Goal: Task Accomplishment & Management: Complete application form

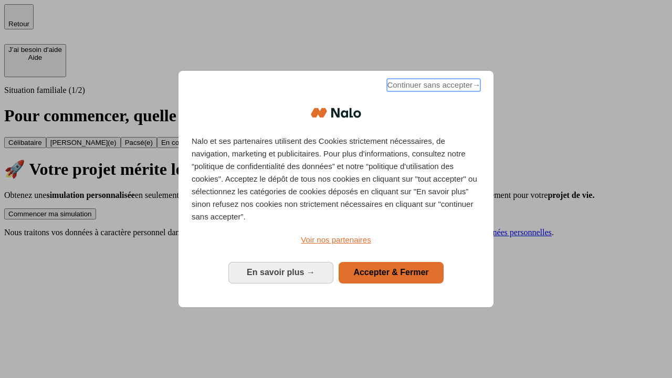
click at [432, 87] on span "Continuer sans accepter →" at bounding box center [433, 85] width 93 height 13
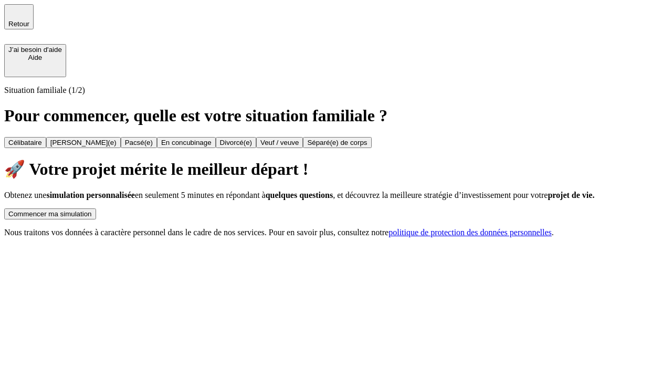
click at [92, 210] on div "Commencer ma simulation" at bounding box center [49, 214] width 83 height 8
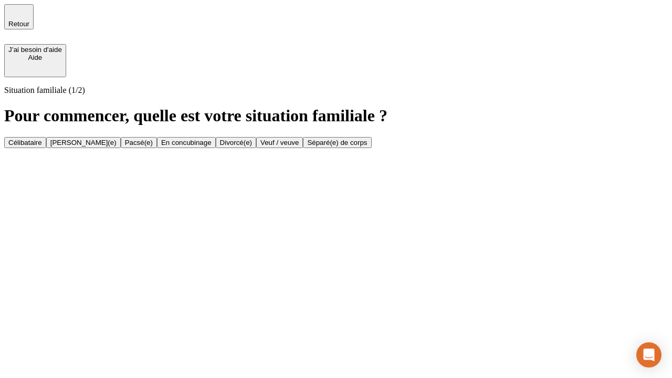
click at [211, 146] on div "En concubinage" at bounding box center [186, 143] width 50 height 8
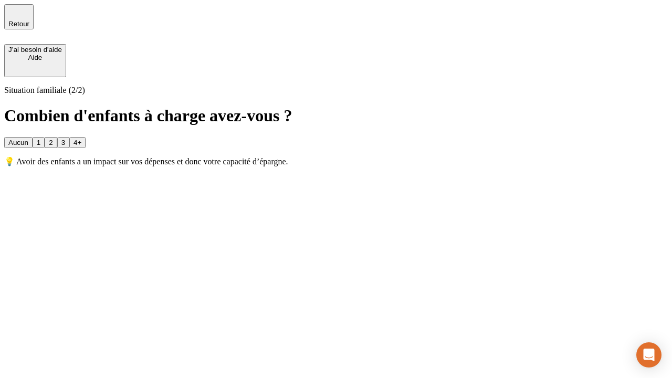
click at [52, 139] on div "2" at bounding box center [51, 143] width 4 height 8
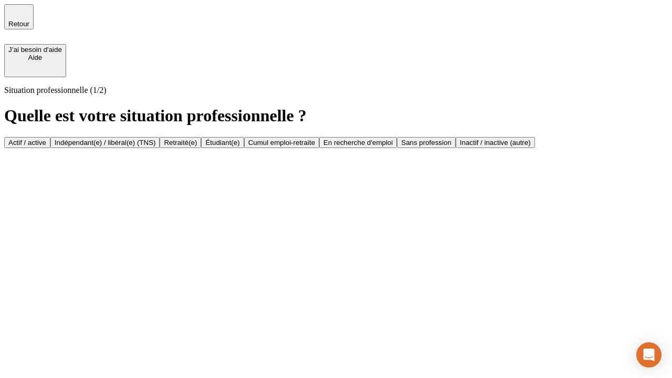
click at [156, 139] on div "Indépendant(e) / libéral(e) (TNS)" at bounding box center [105, 143] width 101 height 8
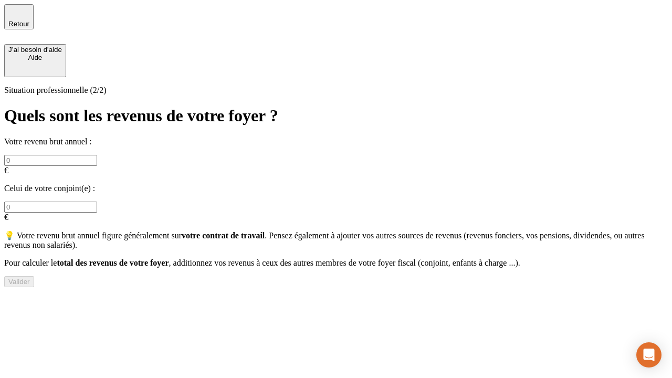
click at [97, 155] on input "text" at bounding box center [50, 160] width 93 height 11
type input "30 000"
click at [30, 280] on div "Valider" at bounding box center [19, 282] width 22 height 8
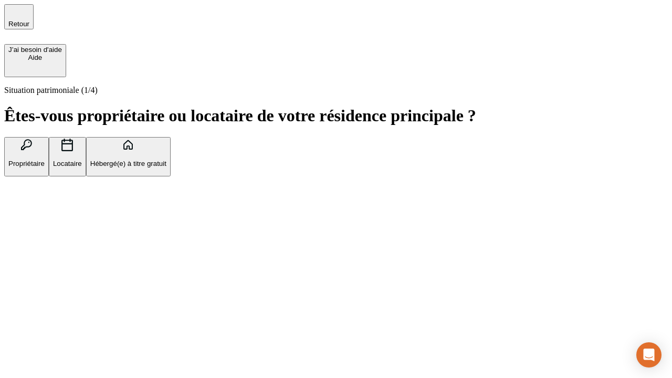
click at [82, 160] on p "Locataire" at bounding box center [67, 164] width 29 height 8
type input "1 000"
click at [82, 160] on p "Locataire" at bounding box center [67, 164] width 29 height 8
click at [30, 232] on div "Valider" at bounding box center [19, 229] width 22 height 8
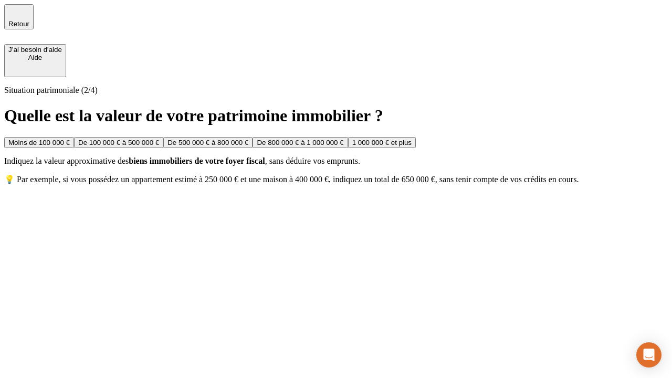
click at [70, 139] on div "Moins de 100 000 €" at bounding box center [38, 143] width 61 height 8
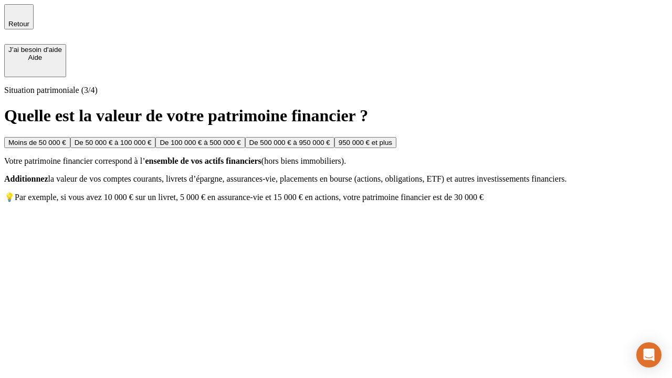
click at [66, 139] on div "Moins de 50 000 €" at bounding box center [37, 143] width 58 height 8
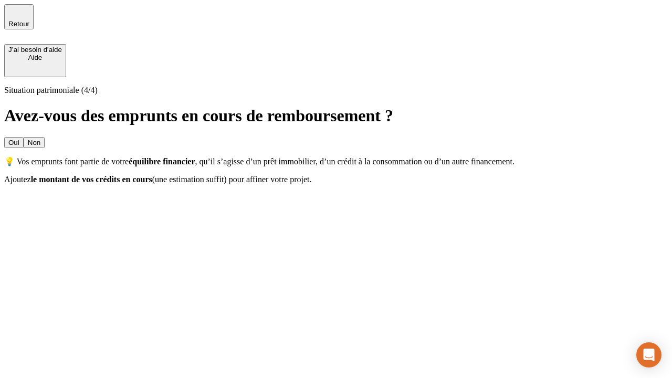
click at [40, 139] on div "Non" at bounding box center [34, 143] width 13 height 8
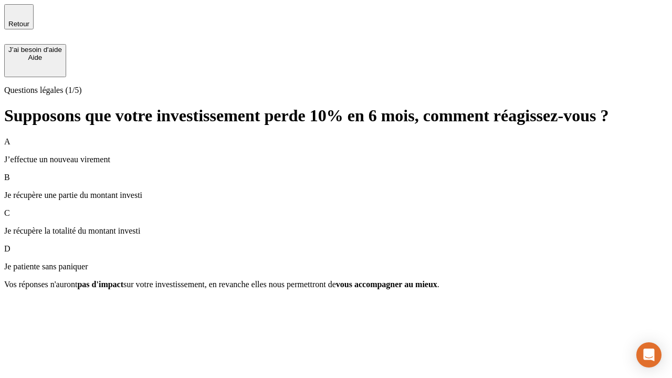
click at [336, 137] on div "A J’effectue un nouveau virement" at bounding box center [335, 150] width 663 height 27
click at [31, 307] on div "Suivant" at bounding box center [19, 303] width 23 height 8
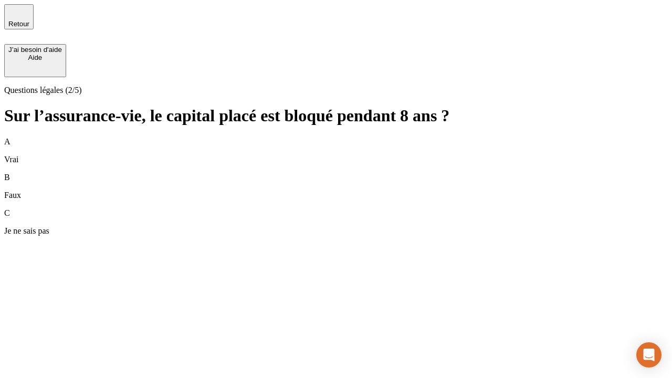
click at [336, 137] on div "A Vrai" at bounding box center [335, 150] width 663 height 27
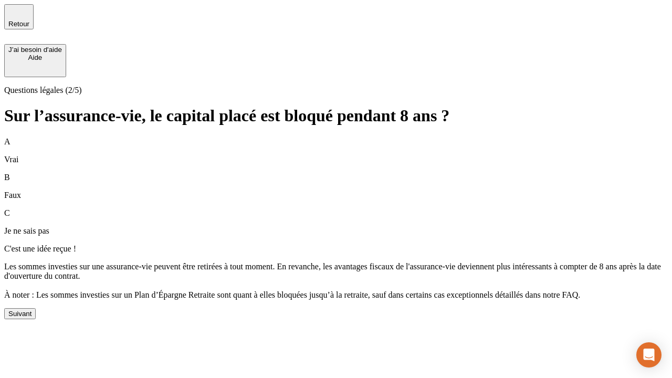
click at [31, 317] on div "Suivant" at bounding box center [19, 314] width 23 height 8
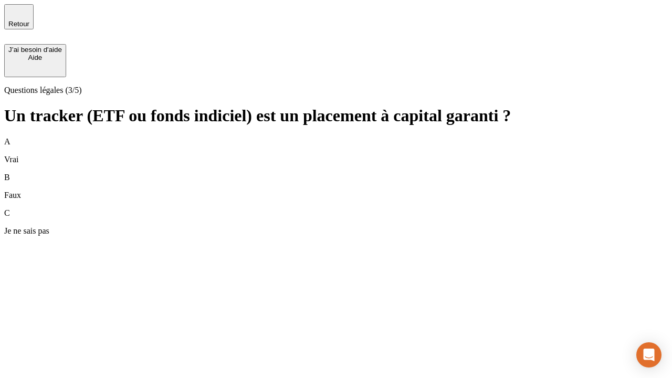
click at [336, 137] on div "A Vrai" at bounding box center [335, 150] width 663 height 27
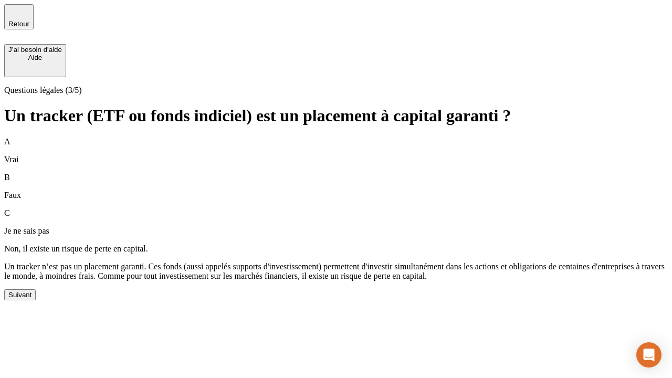
click at [31, 299] on div "Suivant" at bounding box center [19, 295] width 23 height 8
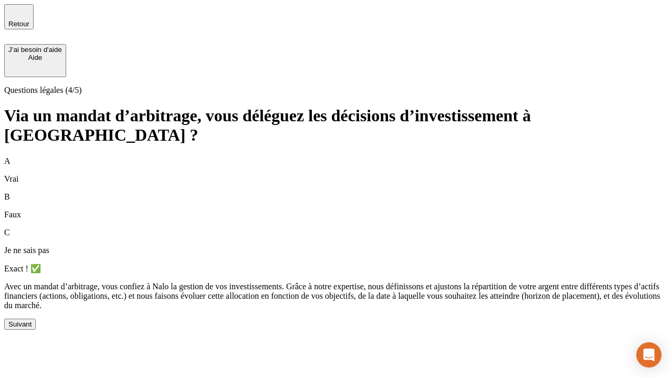
click at [31, 328] on div "Suivant" at bounding box center [19, 324] width 23 height 8
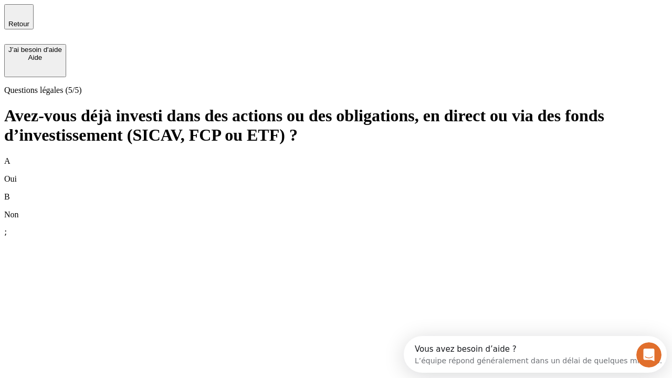
click at [336, 192] on div "B Non" at bounding box center [335, 205] width 663 height 27
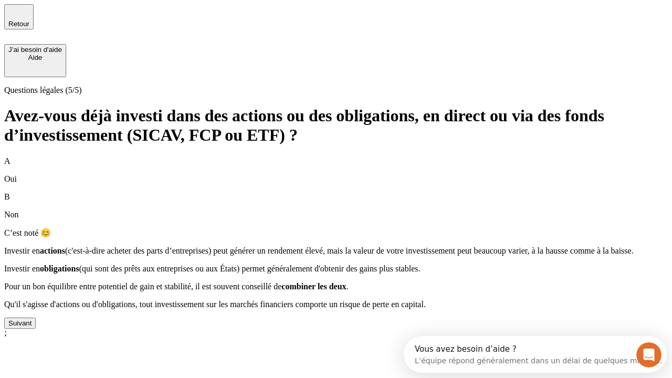
click at [31, 327] on div "Suivant" at bounding box center [19, 323] width 23 height 8
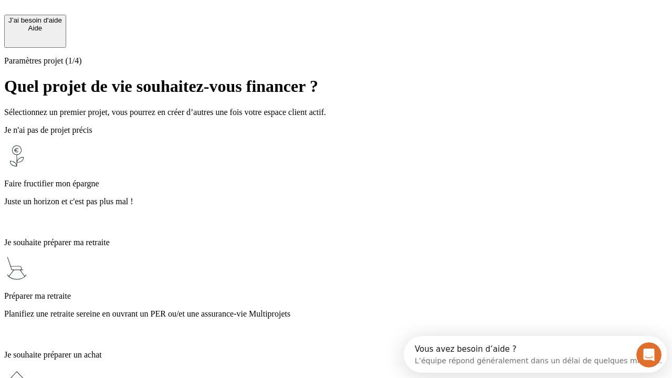
click at [336, 309] on p "Planifiez une retraite sereine en ouvrant un PER ou/et une assurance-vie Multip…" at bounding box center [335, 313] width 663 height 9
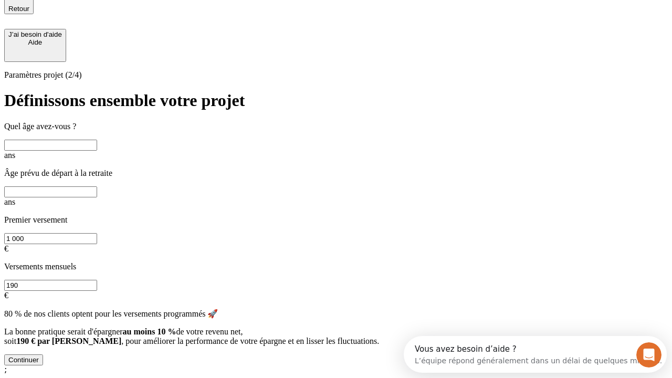
scroll to position [9, 0]
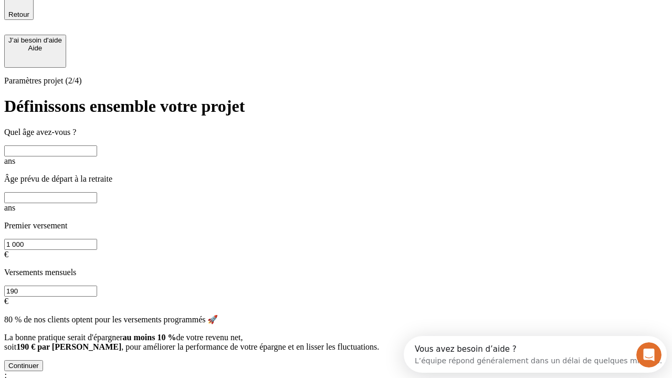
click at [97, 145] on input "text" at bounding box center [50, 150] width 93 height 11
type input "40"
click at [97, 192] on input "text" at bounding box center [50, 197] width 93 height 11
type input "64"
click at [97, 239] on input "1 000" at bounding box center [50, 244] width 93 height 11
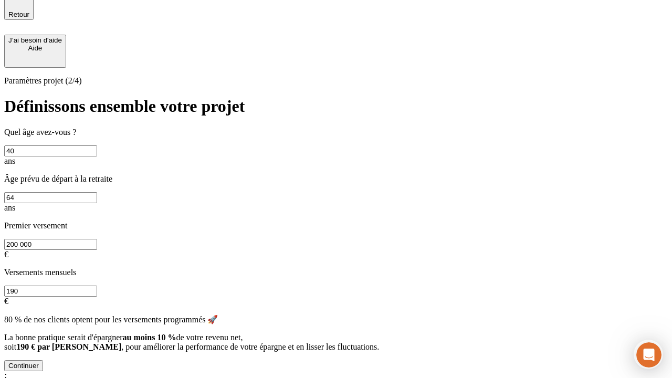
type input "200 000"
click at [97, 285] on input "190" at bounding box center [50, 290] width 93 height 11
type input "640"
click at [39, 362] on div "Continuer" at bounding box center [23, 366] width 30 height 8
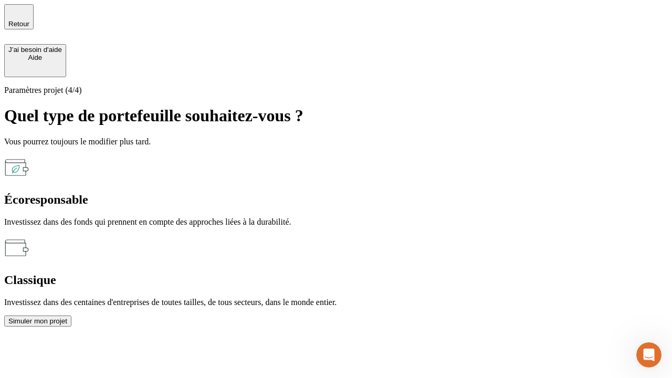
click at [67, 317] on div "Simuler mon projet" at bounding box center [37, 321] width 59 height 8
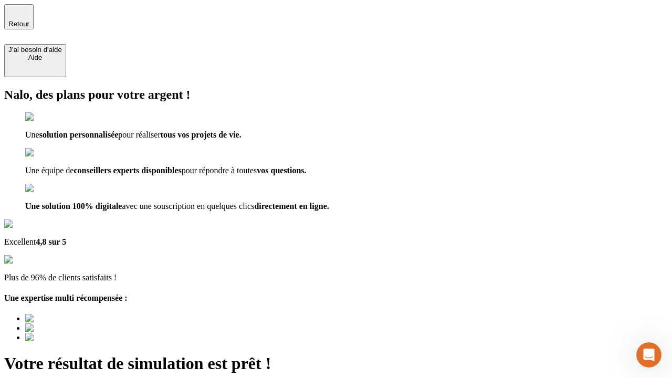
type input "[EMAIL_ADDRESS][DOMAIN_NAME]"
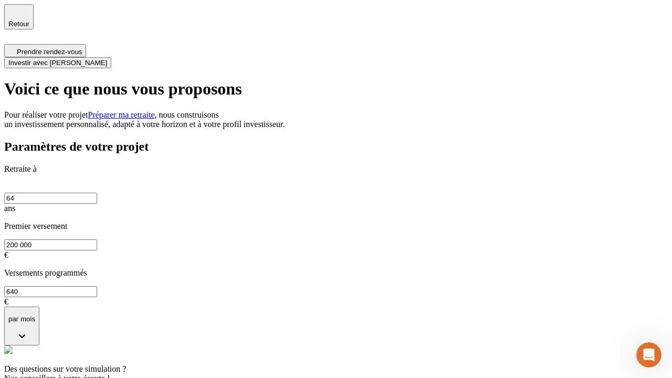
click at [107, 59] on span "Investir avec [PERSON_NAME]" at bounding box center [57, 63] width 99 height 8
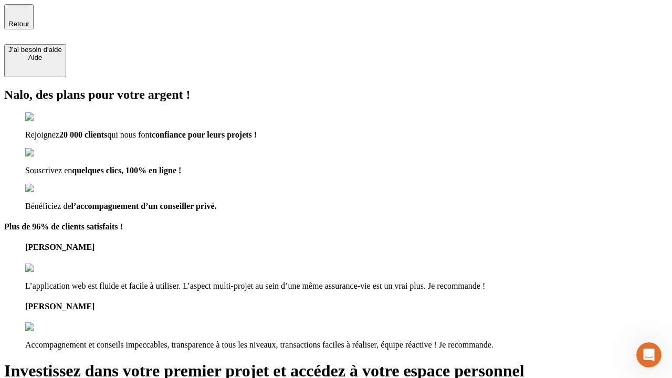
type input "[EMAIL_ADDRESS][DOMAIN_NAME]"
